Goal: Information Seeking & Learning: Check status

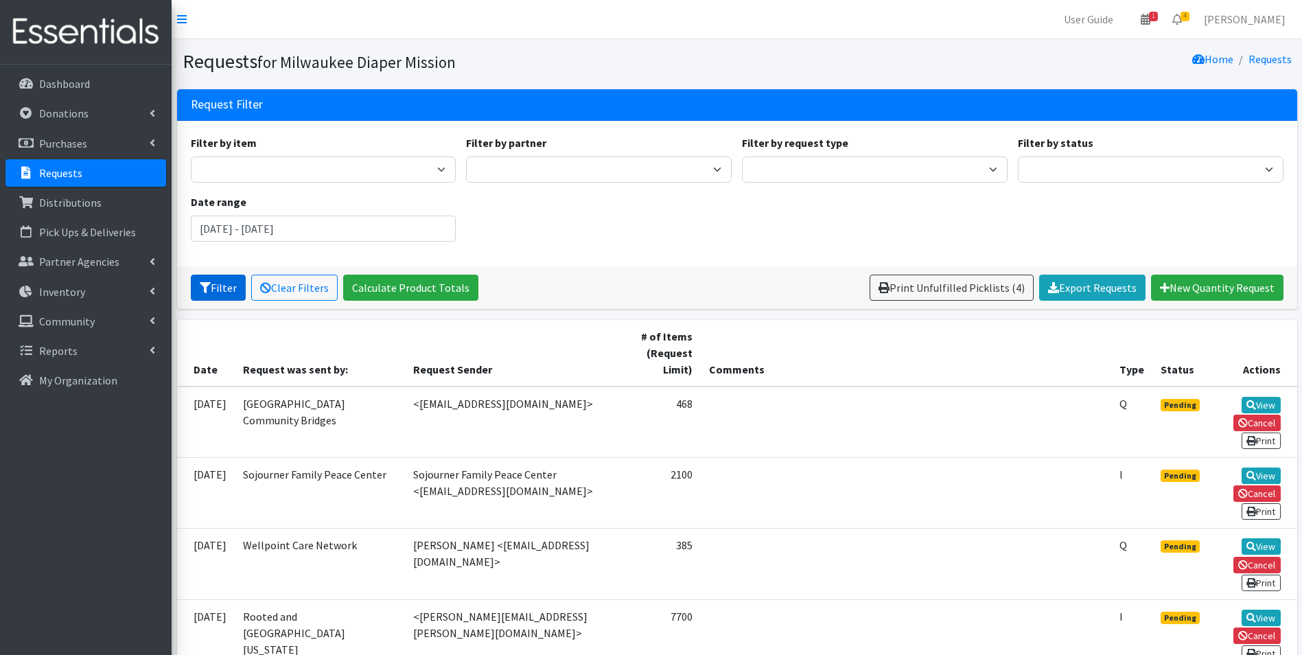
click at [216, 288] on button "Filter" at bounding box center [218, 287] width 55 height 26
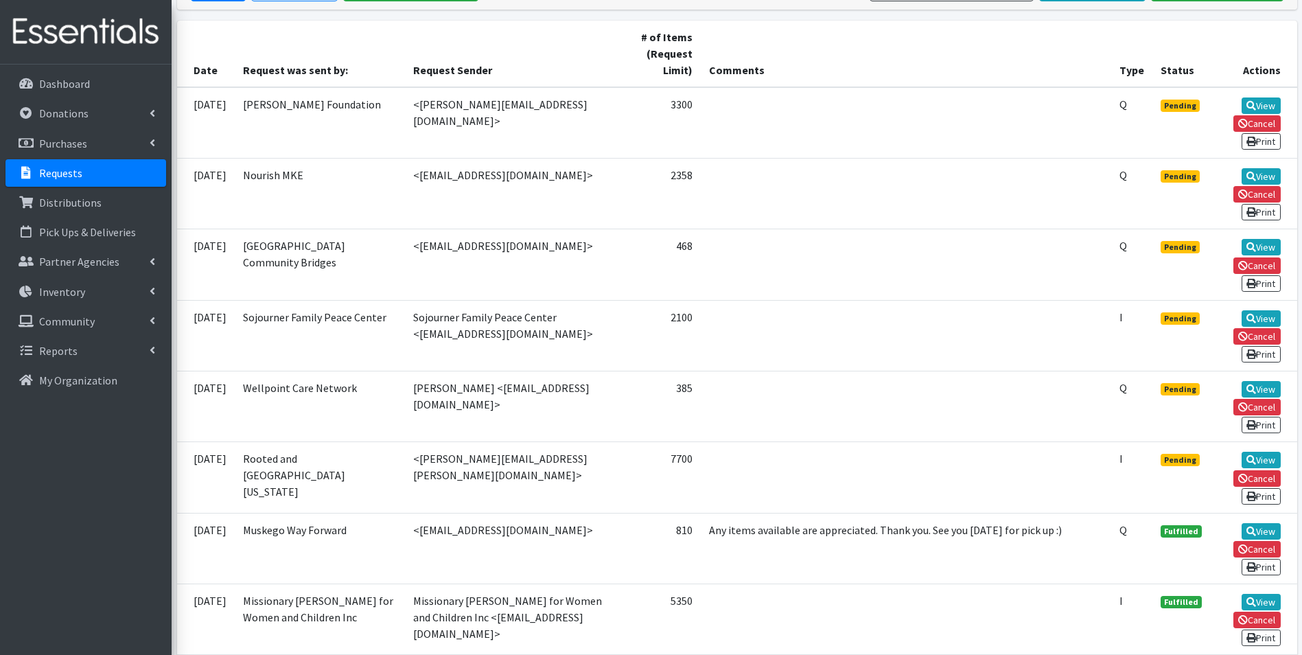
scroll to position [274, 0]
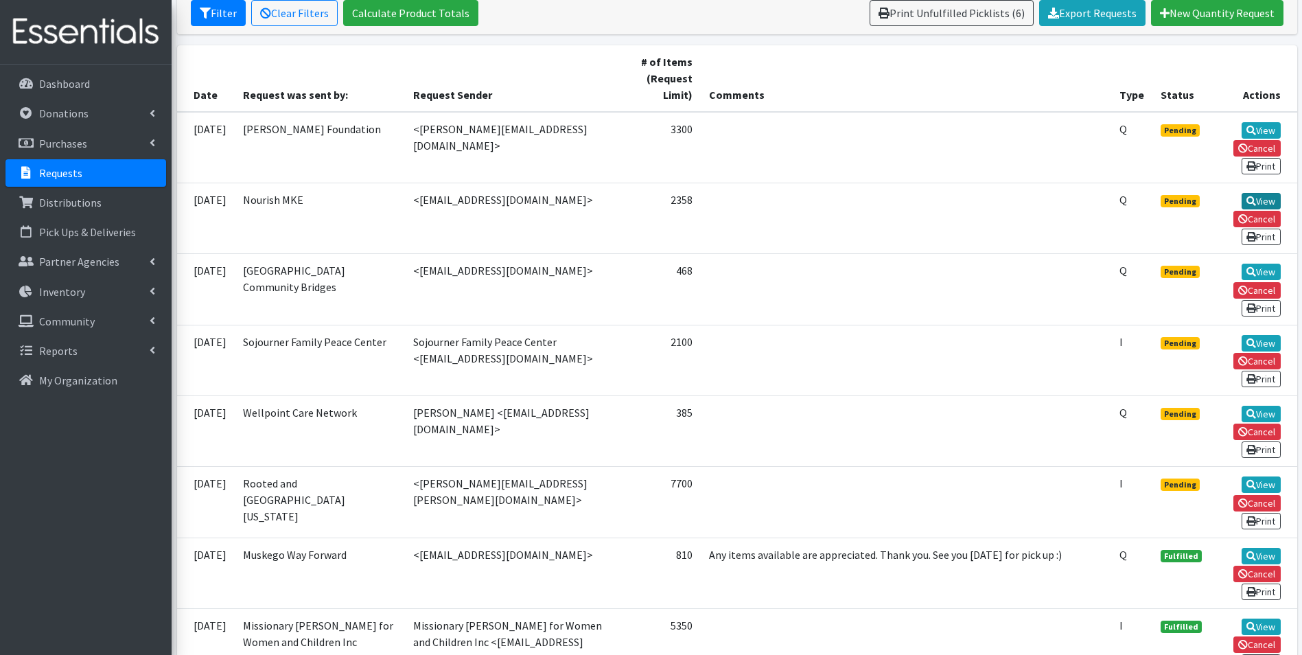
click at [1249, 196] on link "View" at bounding box center [1260, 201] width 39 height 16
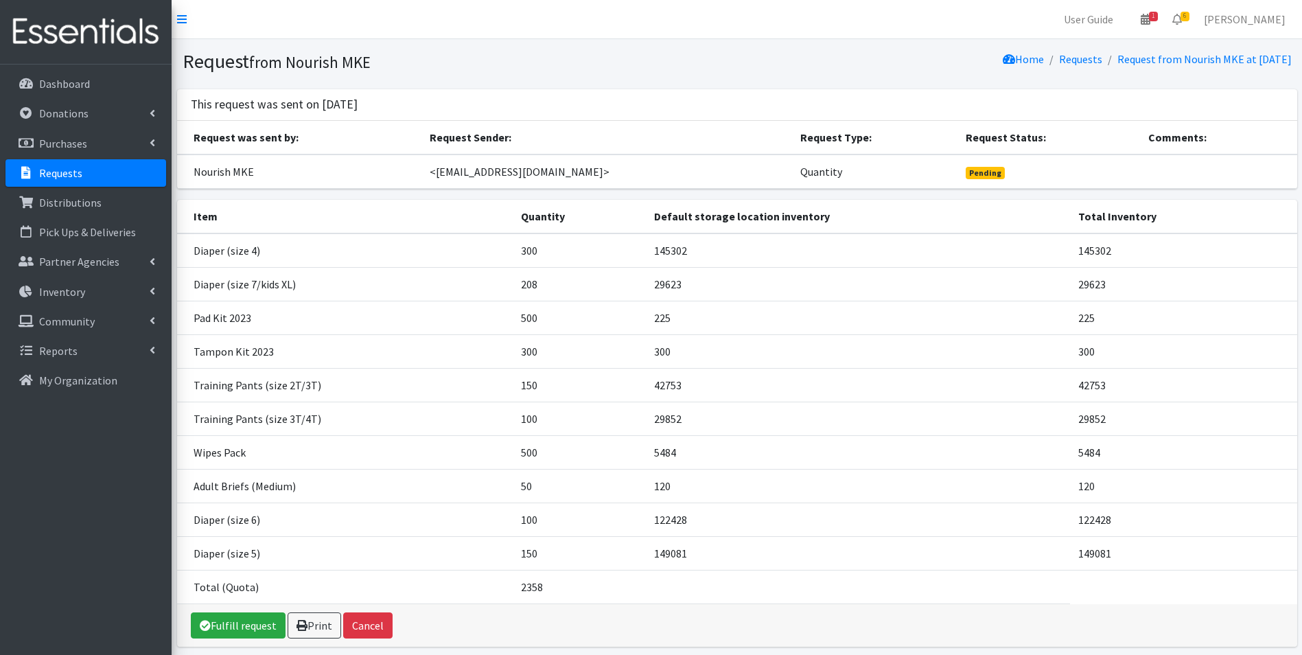
click at [73, 169] on p "Requests" at bounding box center [60, 173] width 43 height 14
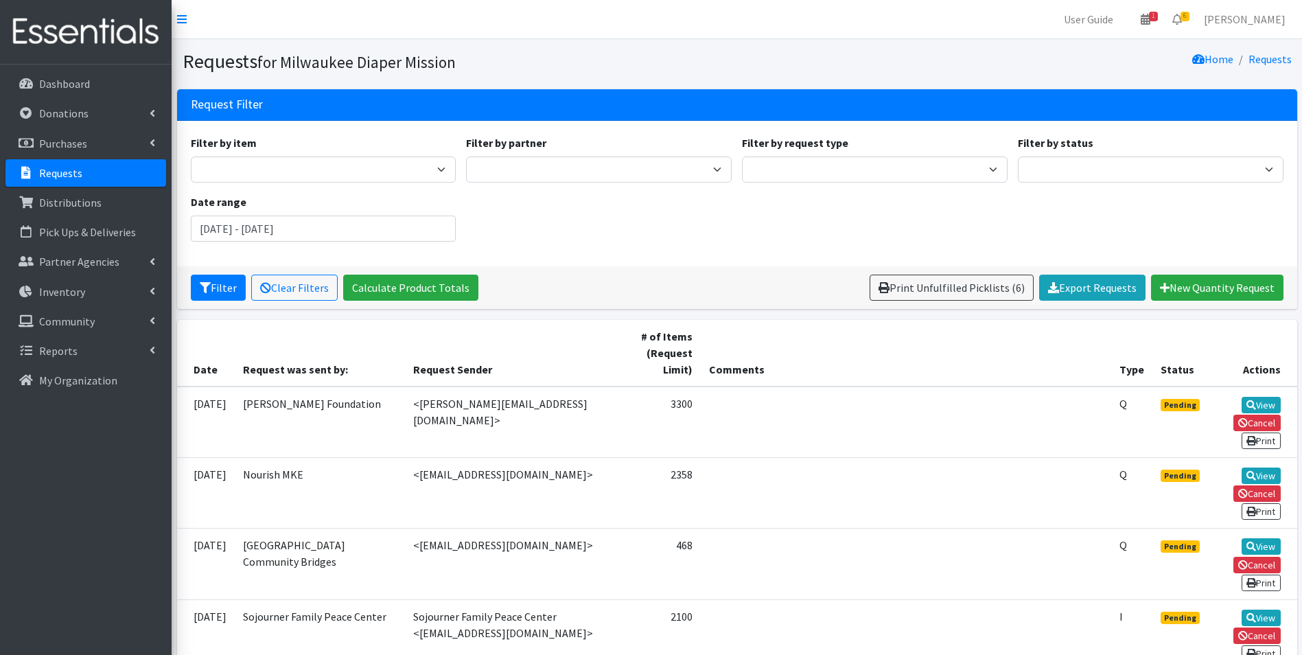
scroll to position [137, 0]
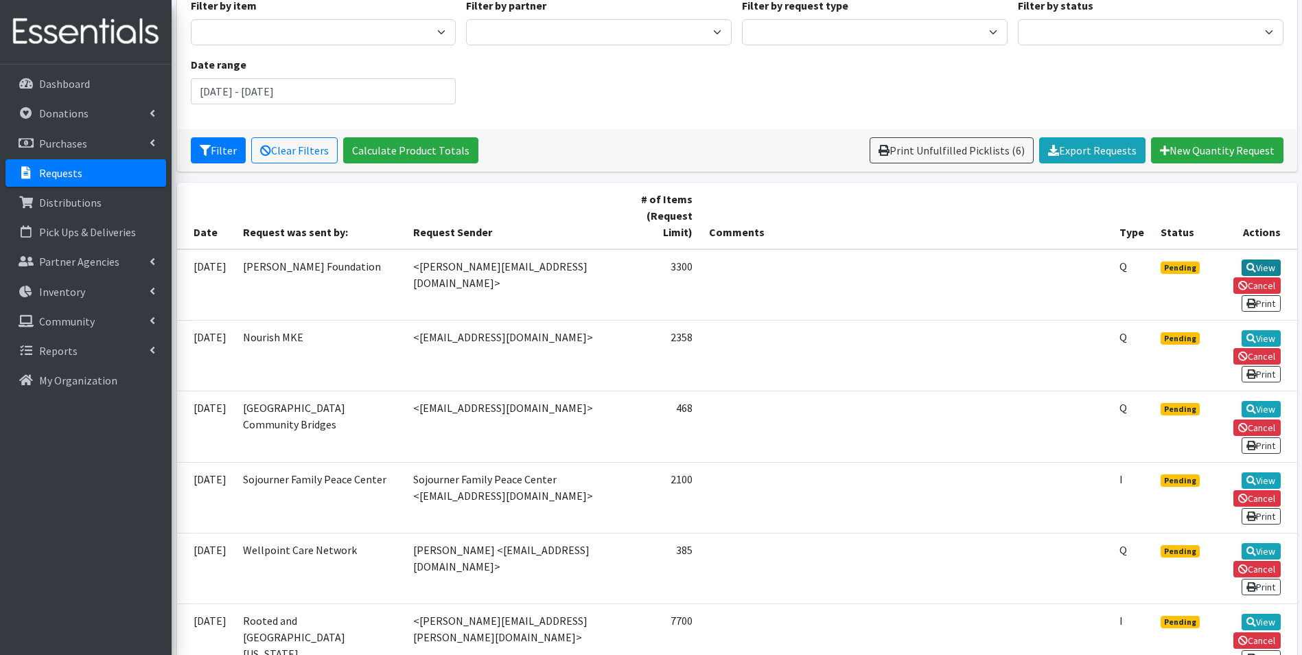
click at [1266, 266] on link "View" at bounding box center [1260, 267] width 39 height 16
